Goal: Check status: Check status

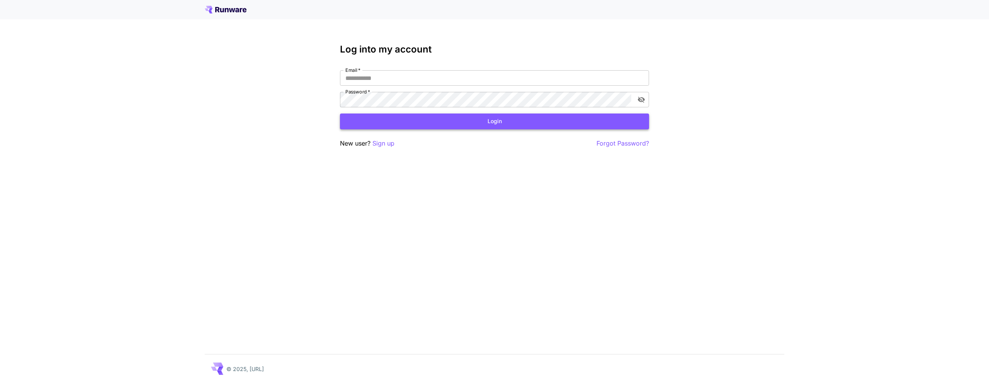
type input "**********"
click at [492, 118] on button "Login" at bounding box center [494, 122] width 309 height 16
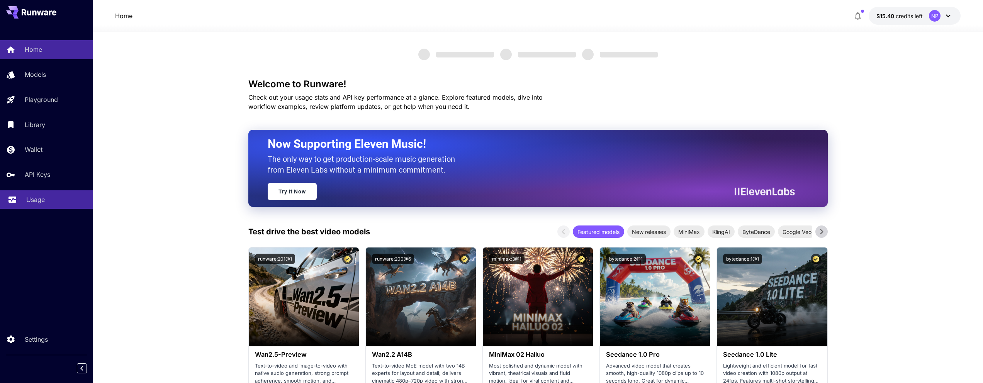
click at [44, 203] on p "Usage" at bounding box center [35, 199] width 19 height 9
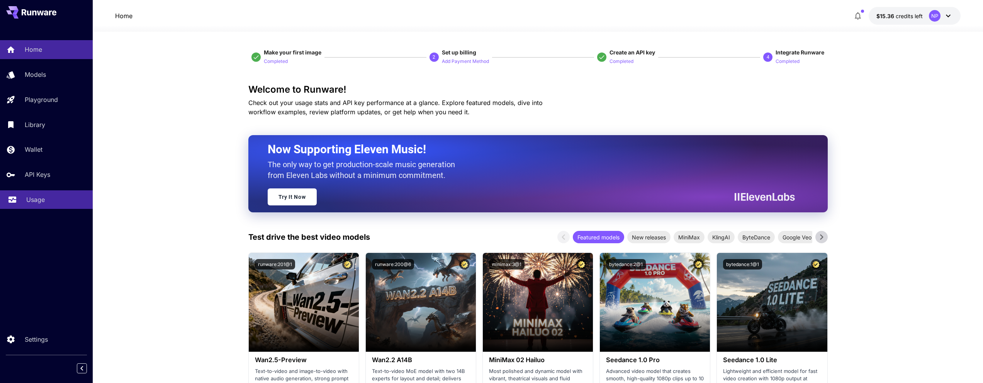
click at [58, 191] on link "Usage" at bounding box center [46, 199] width 93 height 19
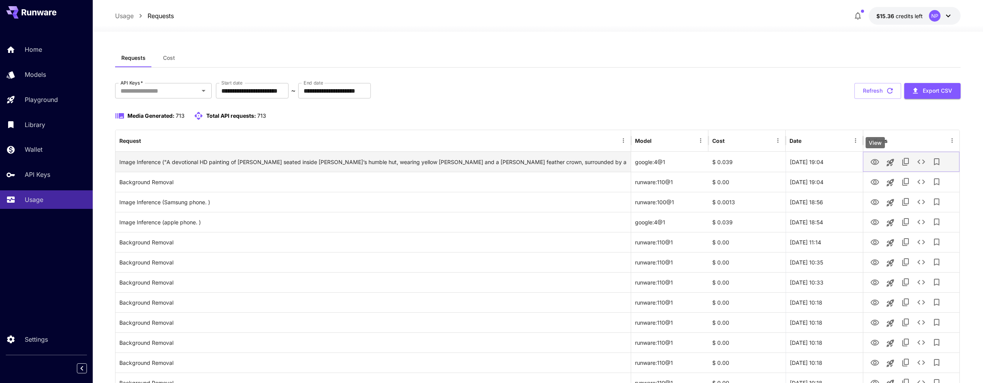
click at [876, 161] on icon "View" at bounding box center [875, 162] width 9 height 6
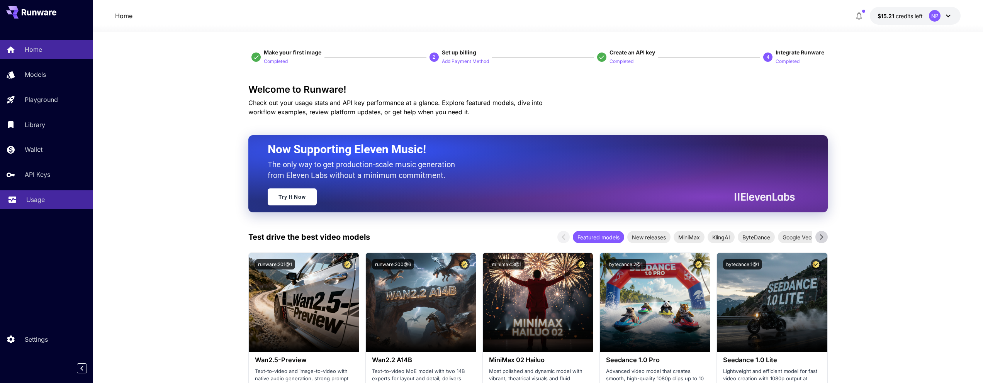
click at [40, 196] on p "Usage" at bounding box center [35, 199] width 19 height 9
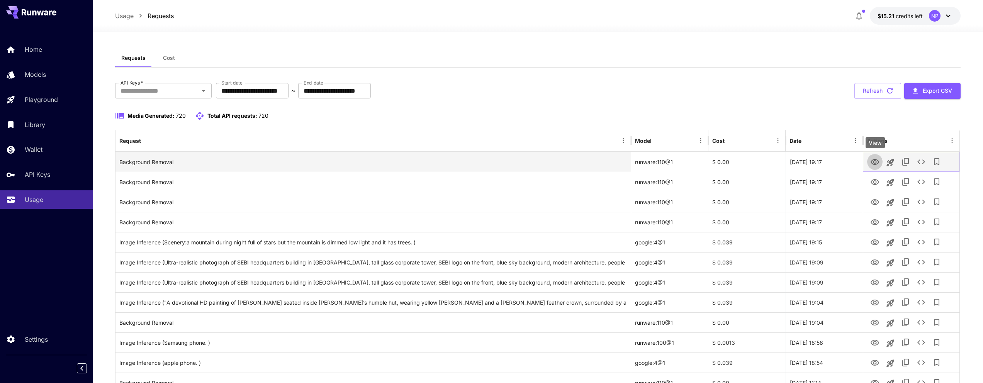
click at [873, 163] on icon "View" at bounding box center [875, 162] width 9 height 6
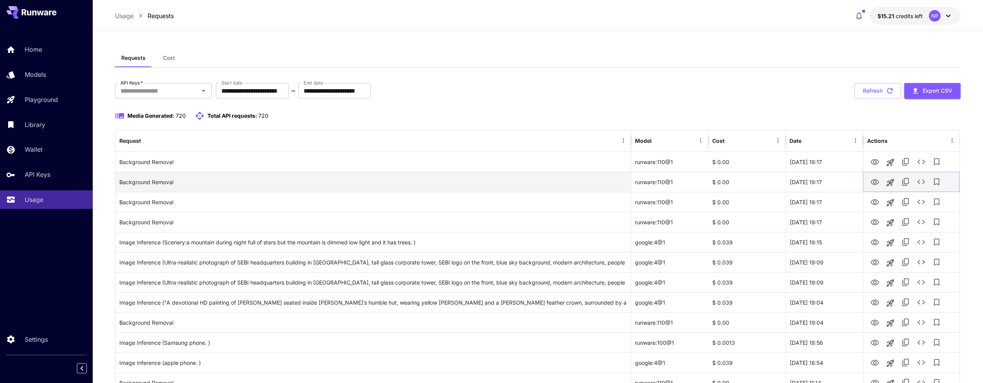
click at [873, 180] on icon "View" at bounding box center [875, 182] width 9 height 6
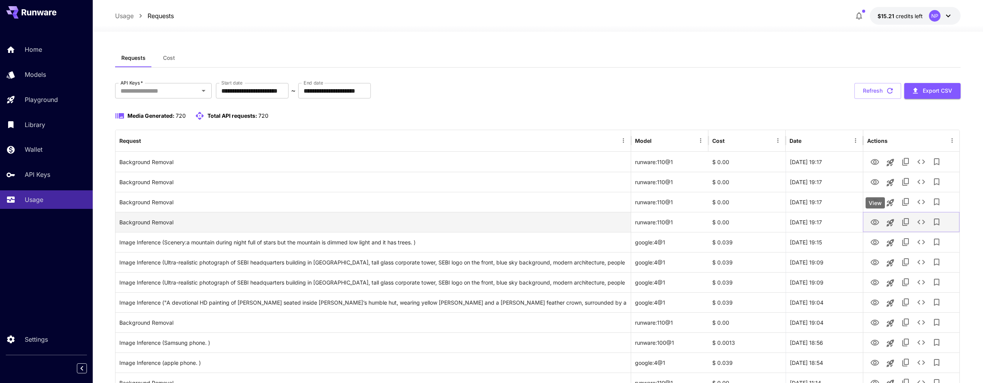
click at [874, 224] on icon "View" at bounding box center [875, 222] width 9 height 6
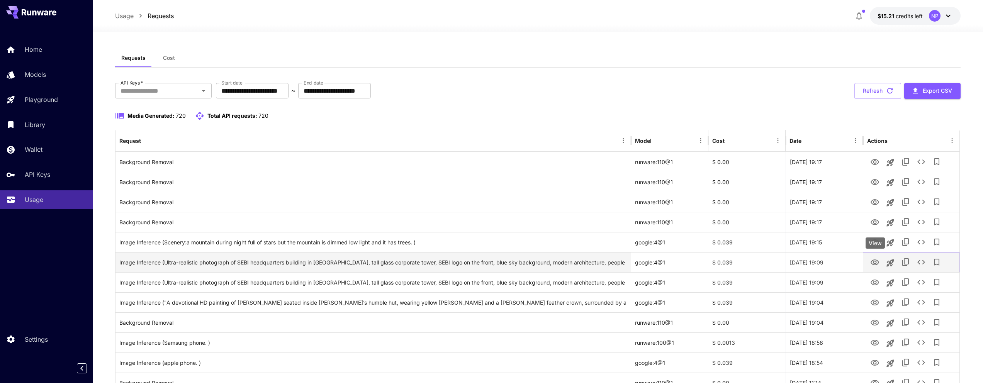
click at [875, 263] on icon "View" at bounding box center [875, 262] width 9 height 9
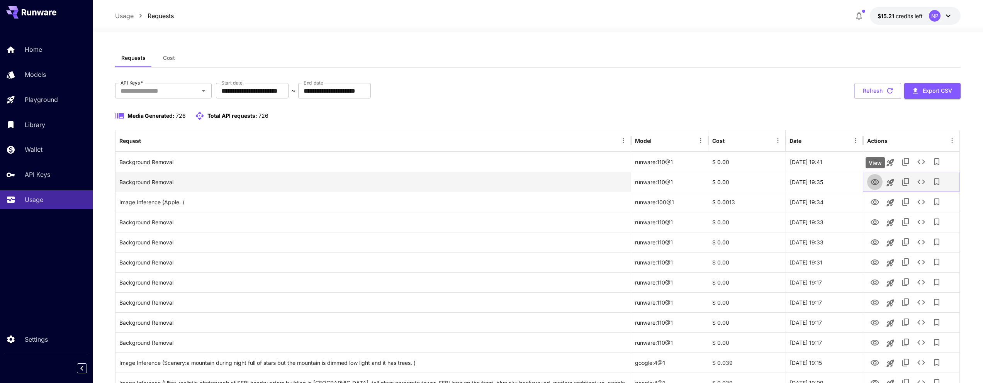
click at [871, 183] on icon "View" at bounding box center [875, 182] width 9 height 6
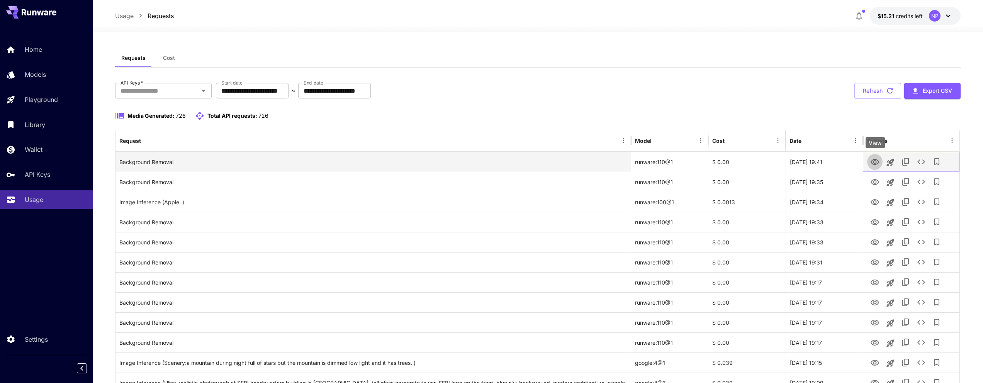
click at [873, 163] on icon "View" at bounding box center [875, 162] width 9 height 6
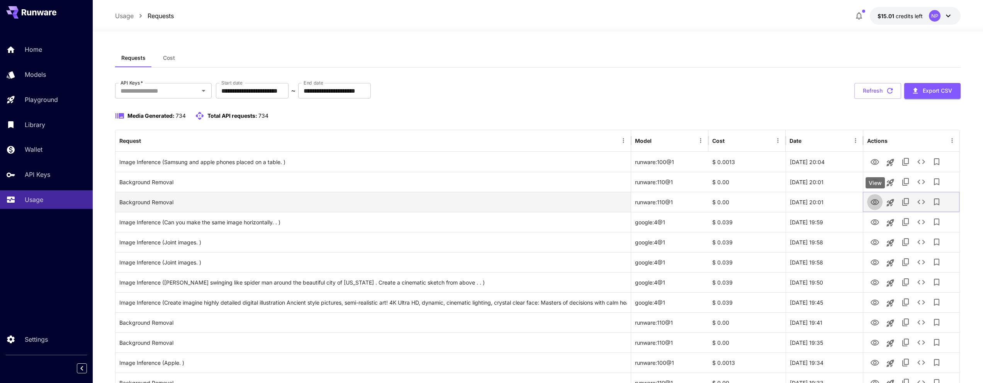
click at [875, 201] on icon "View" at bounding box center [875, 202] width 9 height 6
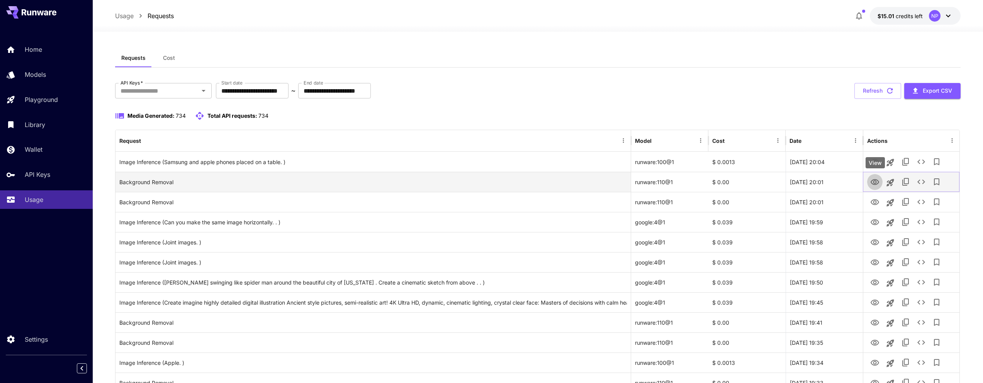
click at [877, 180] on icon "View" at bounding box center [875, 182] width 9 height 6
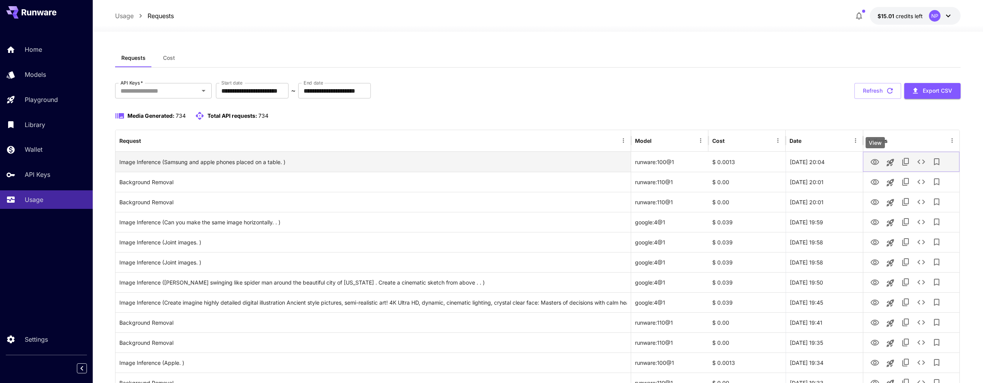
click at [874, 163] on icon "View" at bounding box center [875, 162] width 9 height 6
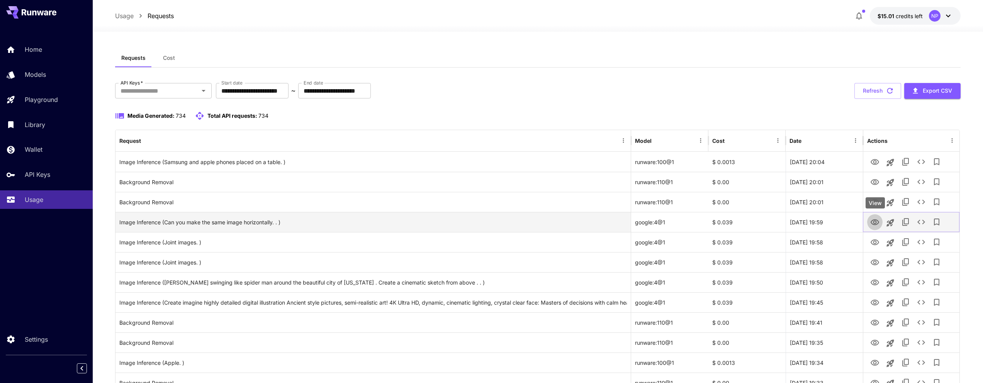
click at [874, 223] on icon "View" at bounding box center [875, 222] width 9 height 6
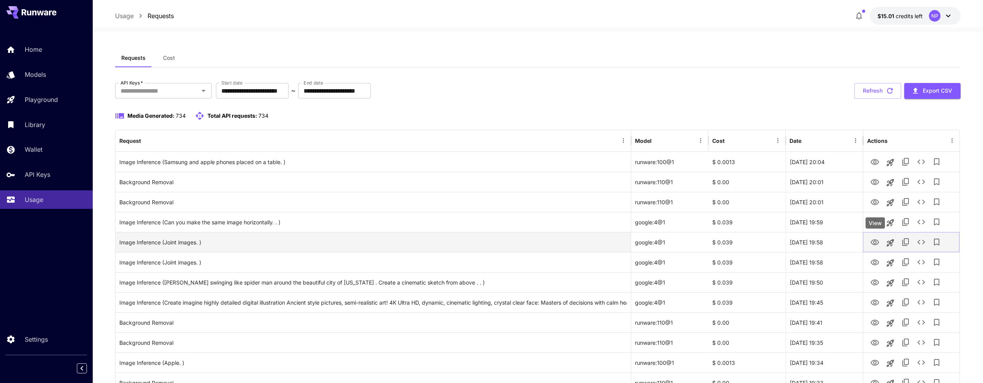
click at [872, 244] on icon "View" at bounding box center [875, 242] width 9 height 9
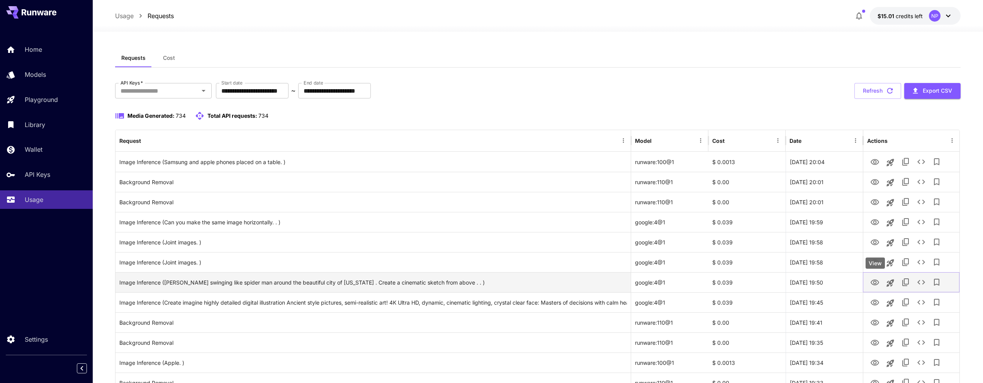
click at [876, 285] on icon "View" at bounding box center [875, 282] width 9 height 9
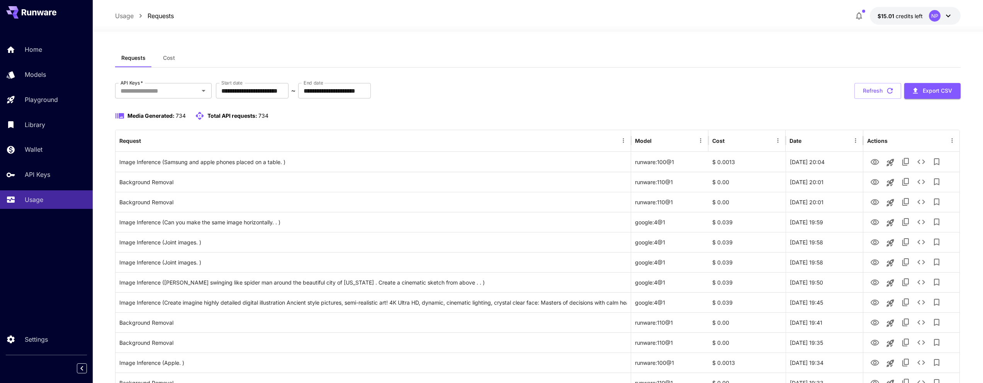
click at [446, 22] on div at bounding box center [538, 26] width 891 height 9
